Goal: Browse casually

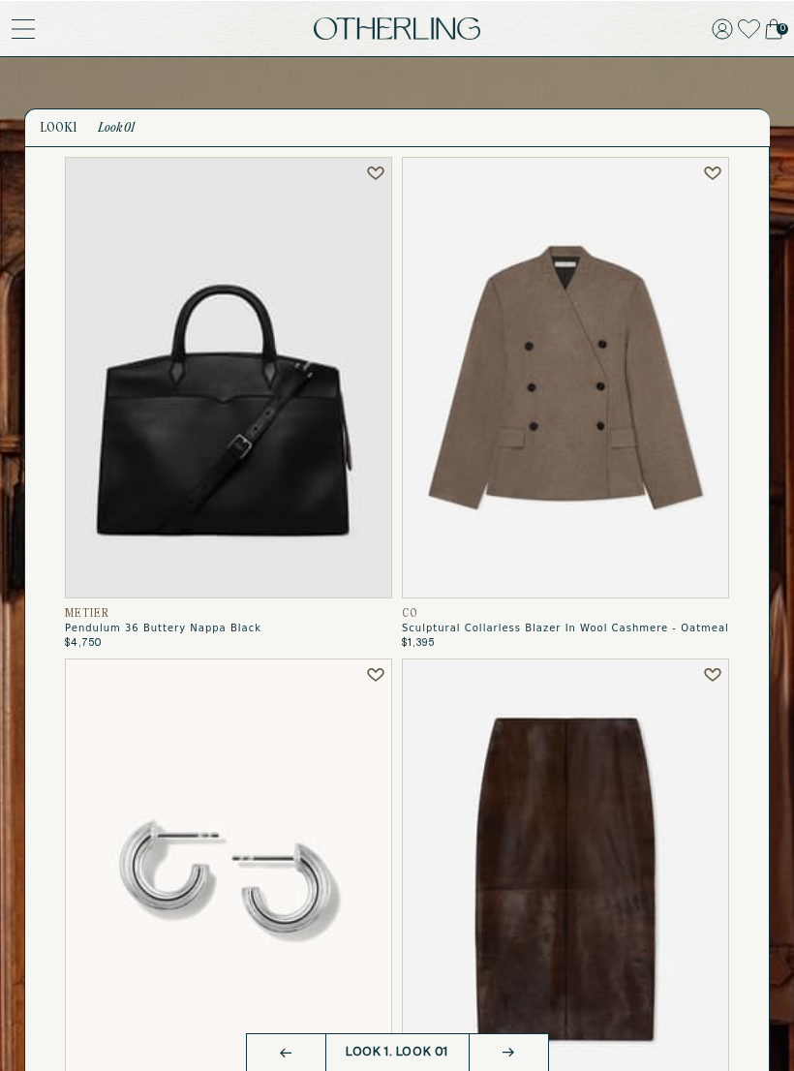
click at [15, 16] on icon at bounding box center [23, 27] width 23 height 23
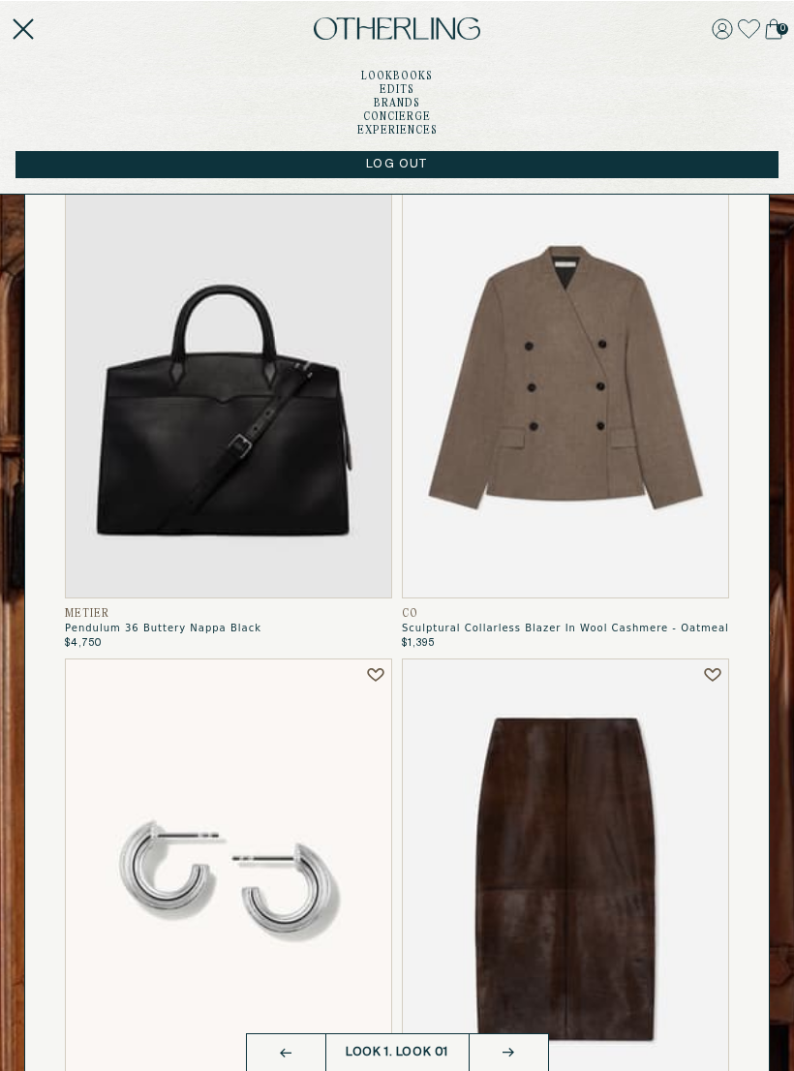
click at [406, 91] on link "Edits" at bounding box center [397, 89] width 35 height 10
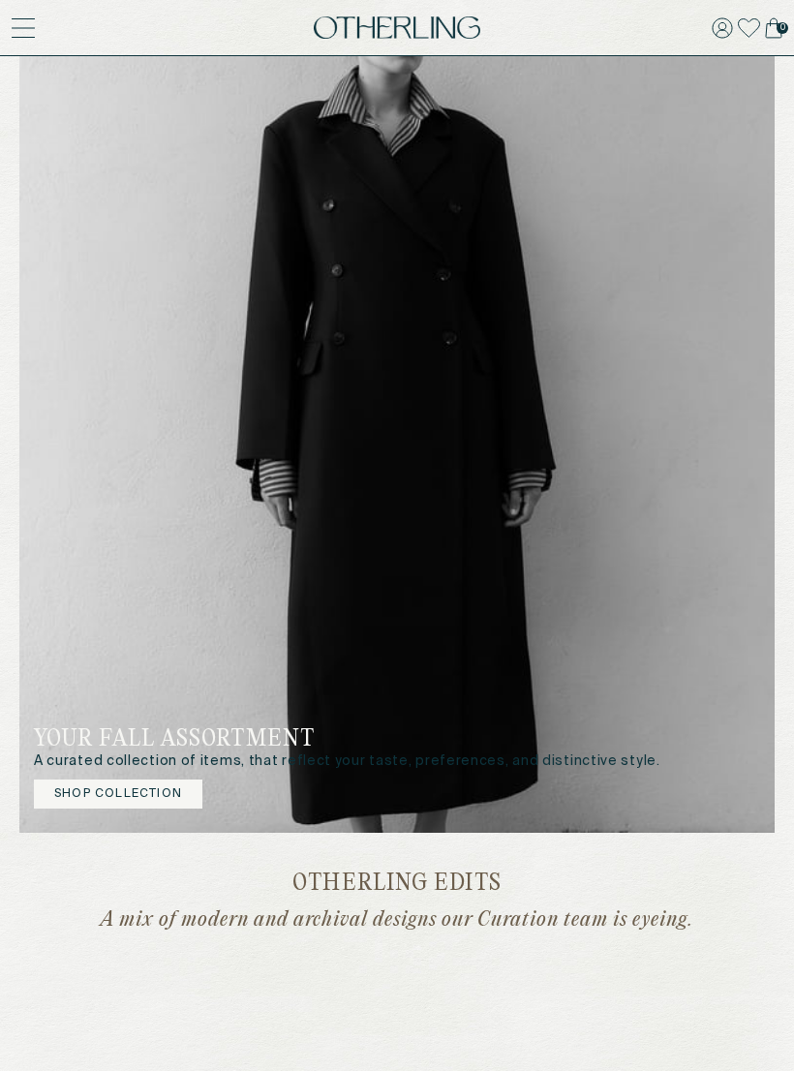
scroll to position [732, 0]
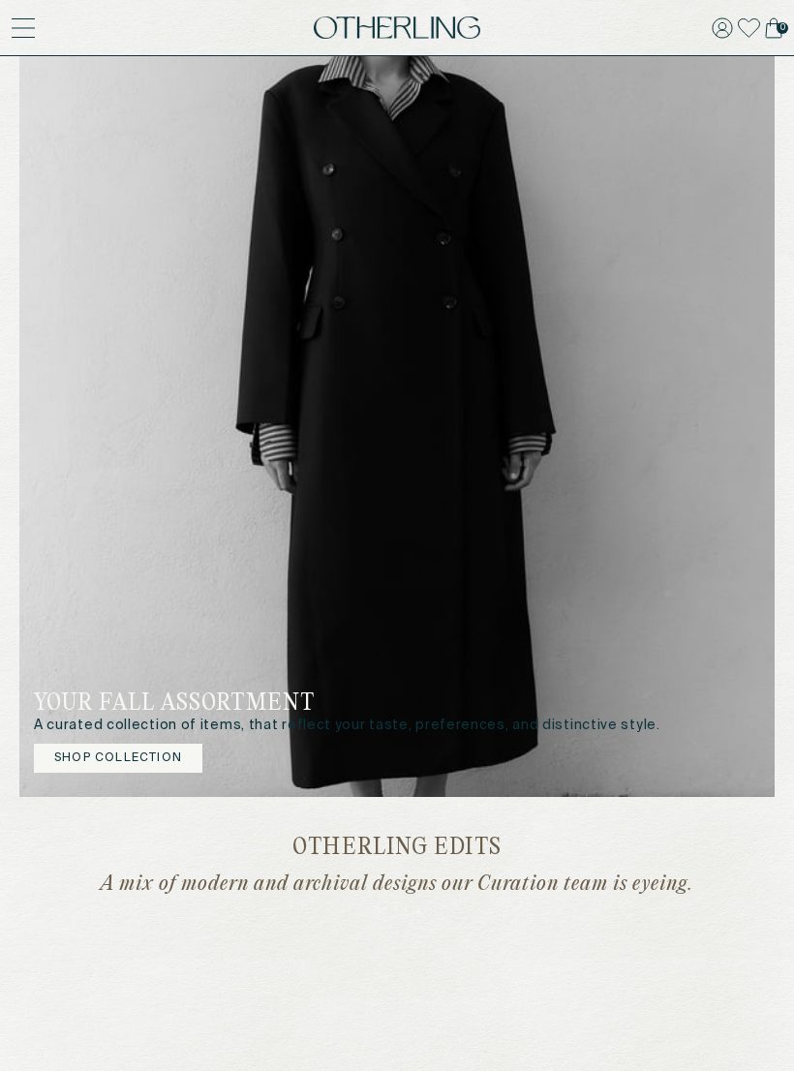
click at [157, 757] on button "Shop Collection" at bounding box center [118, 758] width 169 height 29
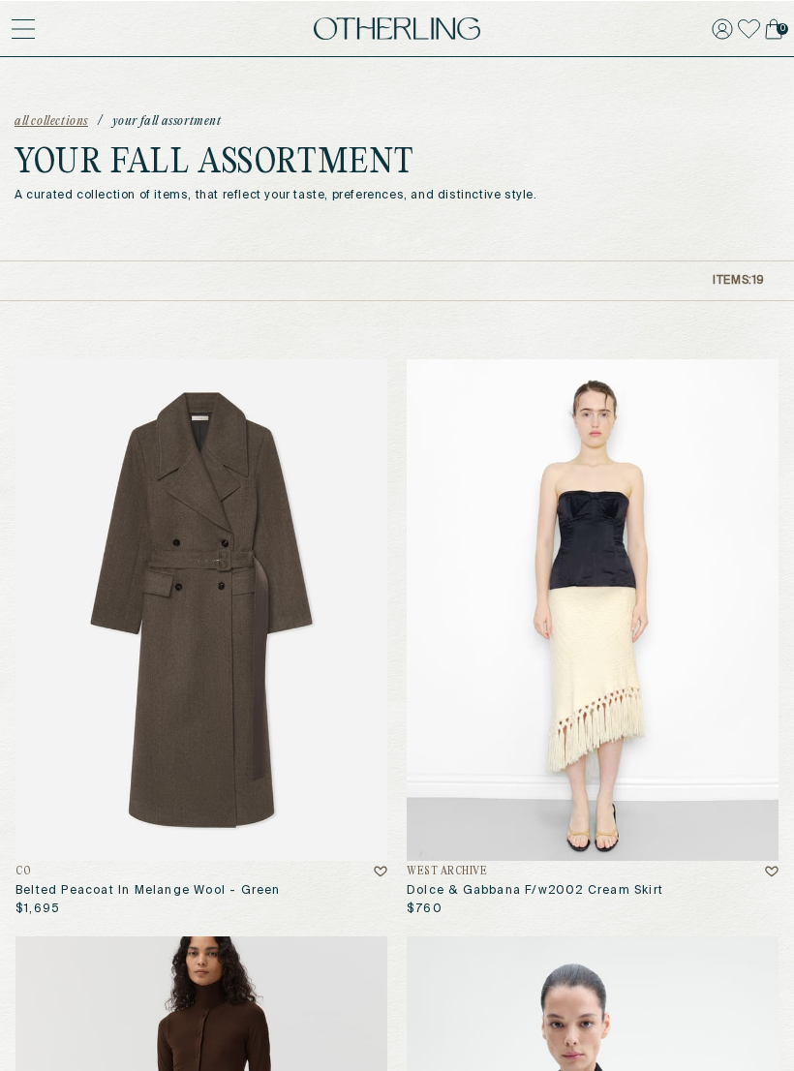
click at [404, 38] on img at bounding box center [397, 27] width 167 height 23
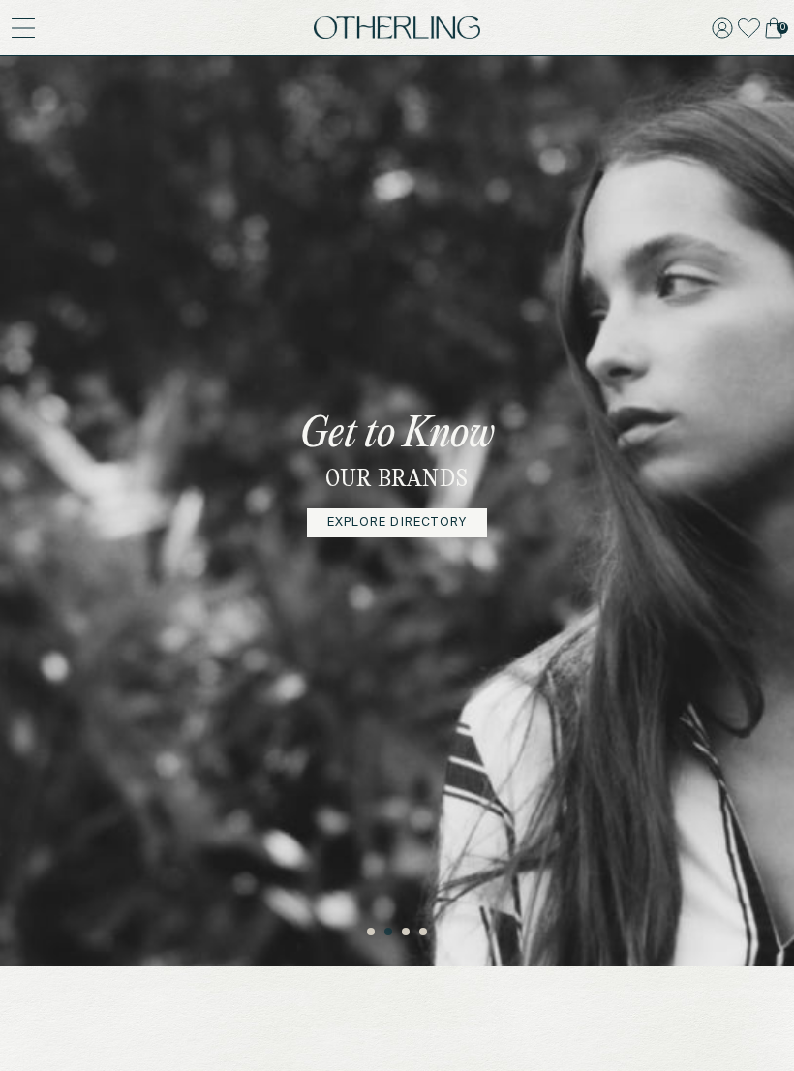
click at [31, 31] on icon at bounding box center [23, 27] width 23 height 23
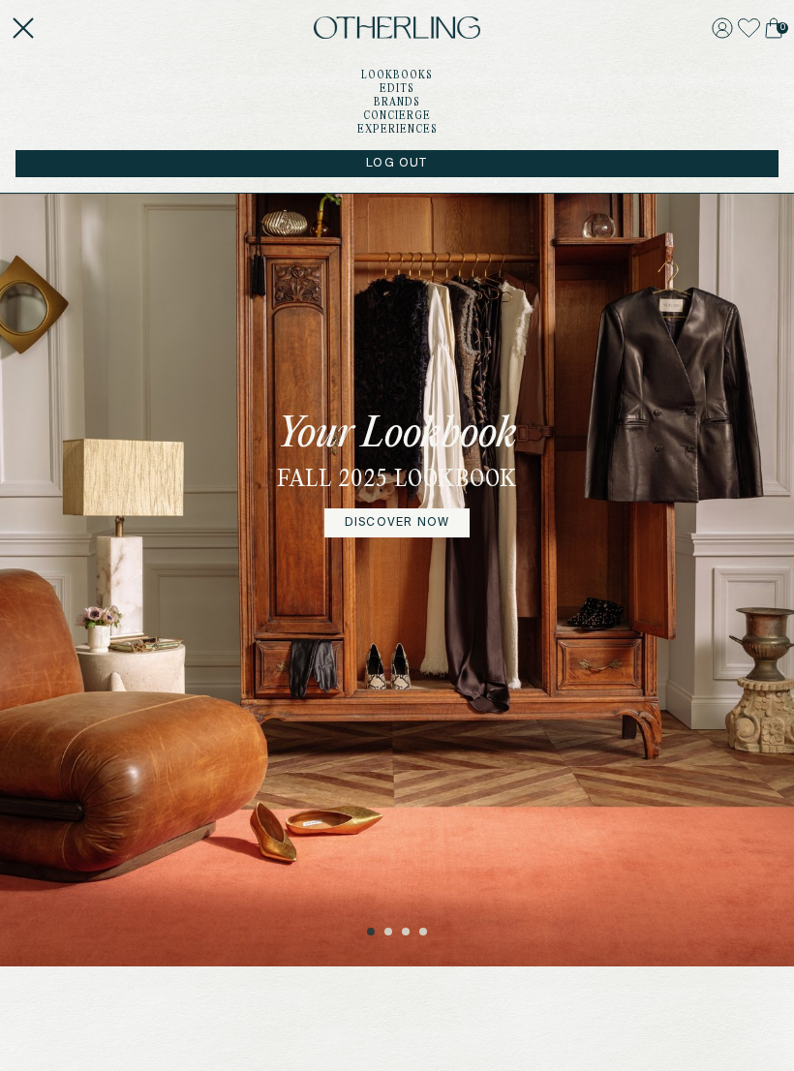
click at [382, 538] on link "DISCOVER NOW" at bounding box center [396, 522] width 145 height 29
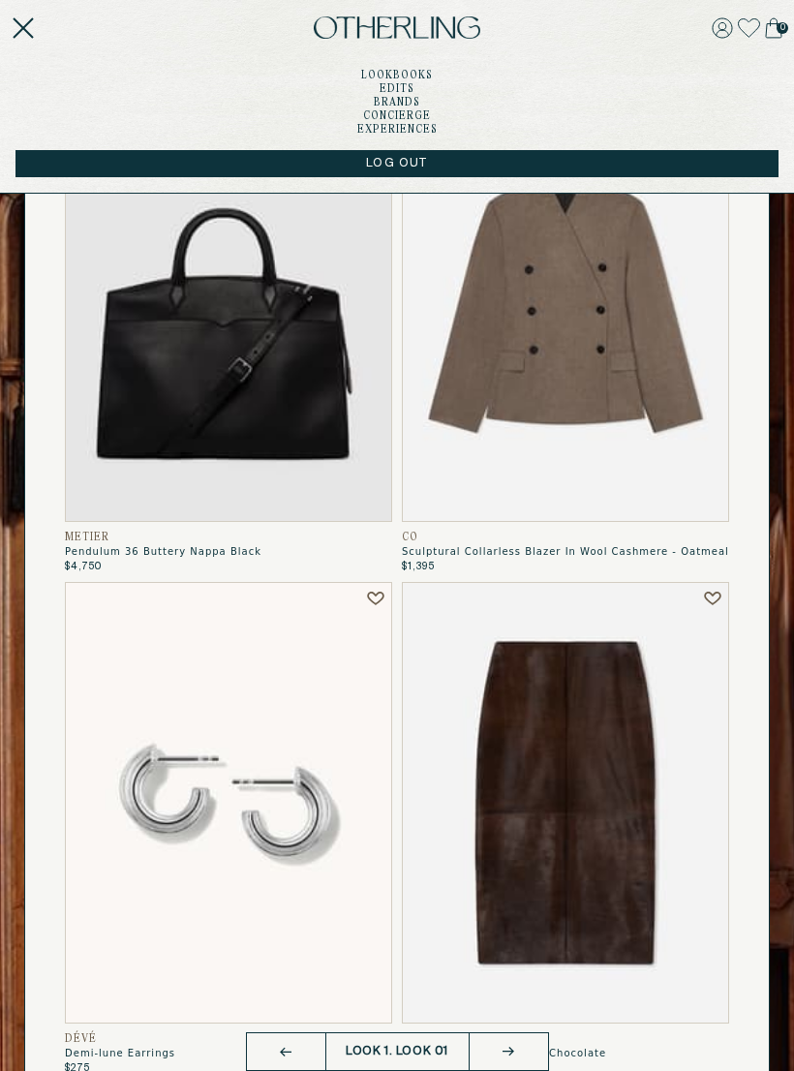
scroll to position [79, 0]
